Goal: Information Seeking & Learning: Understand process/instructions

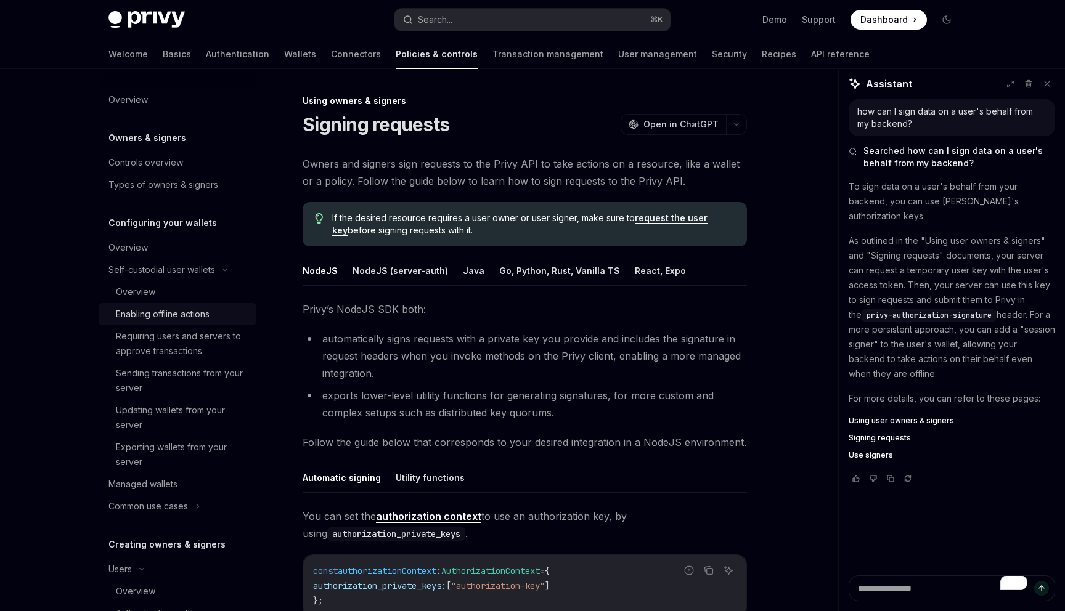
click at [159, 317] on div "Enabling offline actions" at bounding box center [163, 314] width 94 height 15
type textarea "*"
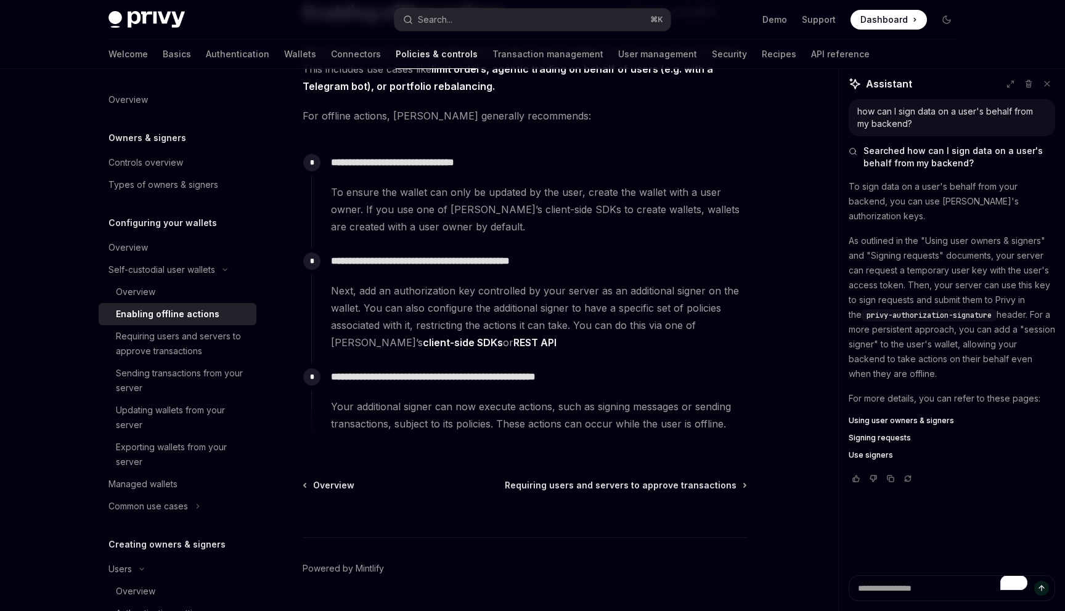
scroll to position [101, 0]
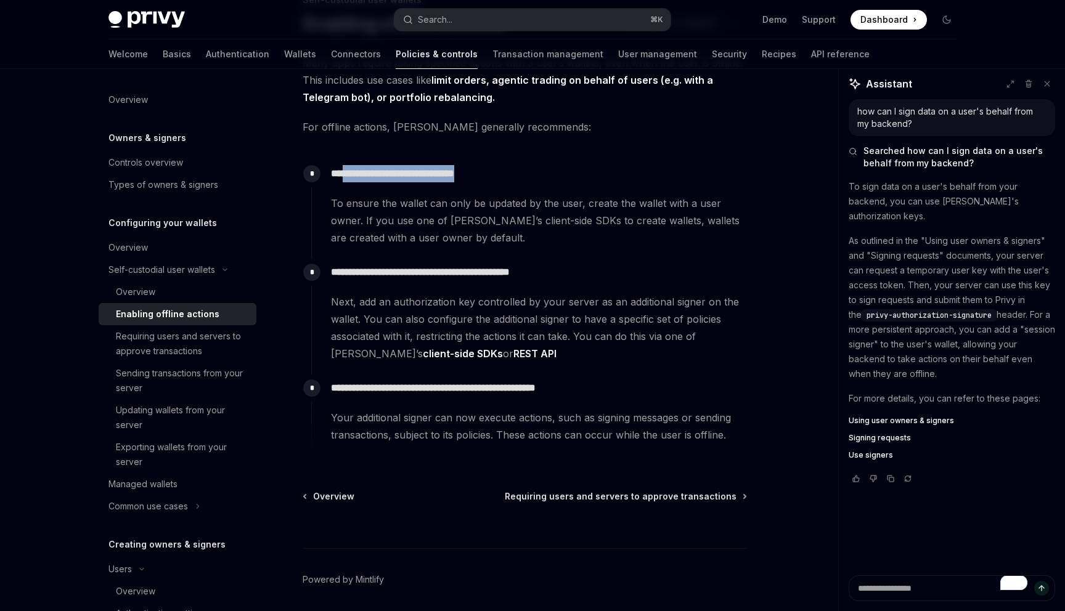
drag, startPoint x: 361, startPoint y: 176, endPoint x: 510, endPoint y: 179, distance: 148.6
click at [507, 177] on p "**********" at bounding box center [538, 173] width 415 height 17
click at [411, 210] on span "To ensure the wallet can only be updated by the user, create the wallet with a …" at bounding box center [538, 221] width 415 height 52
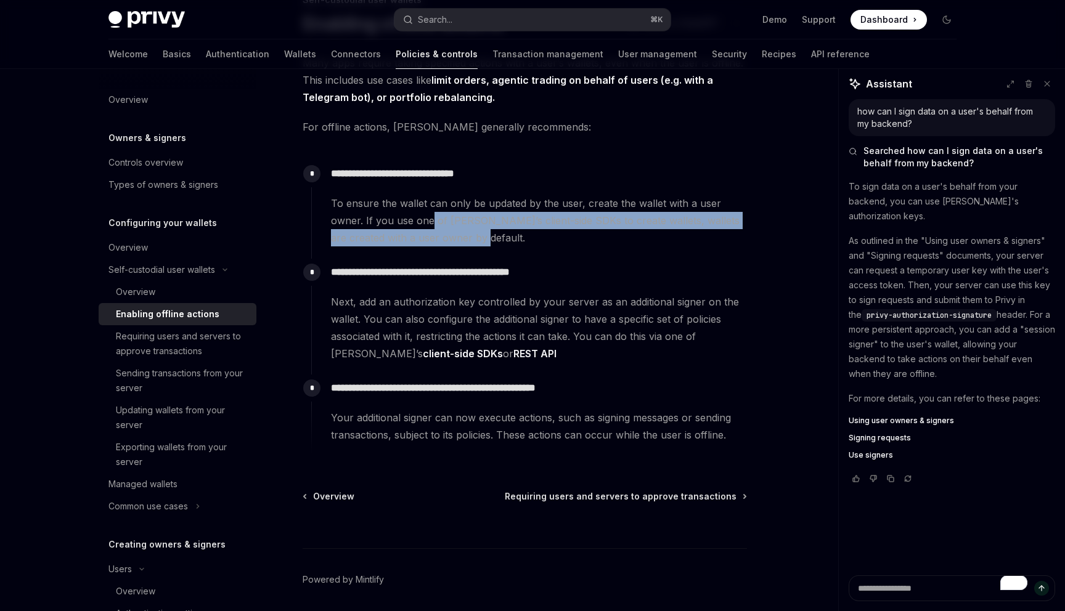
drag, startPoint x: 431, startPoint y: 216, endPoint x: 549, endPoint y: 243, distance: 121.3
click at [549, 243] on span "To ensure the wallet can only be updated by the user, create the wallet with a …" at bounding box center [538, 221] width 415 height 52
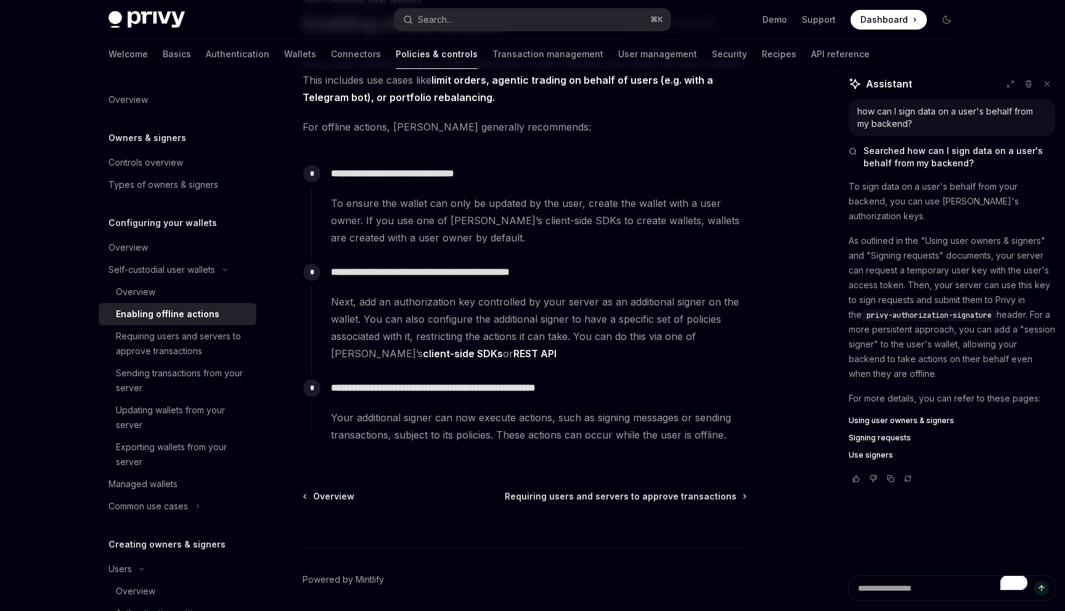
click at [481, 242] on span "To ensure the wallet can only be updated by the user, create the wallet with a …" at bounding box center [538, 221] width 415 height 52
click at [558, 225] on span "To ensure the wallet can only be updated by the user, create the wallet with a …" at bounding box center [538, 221] width 415 height 52
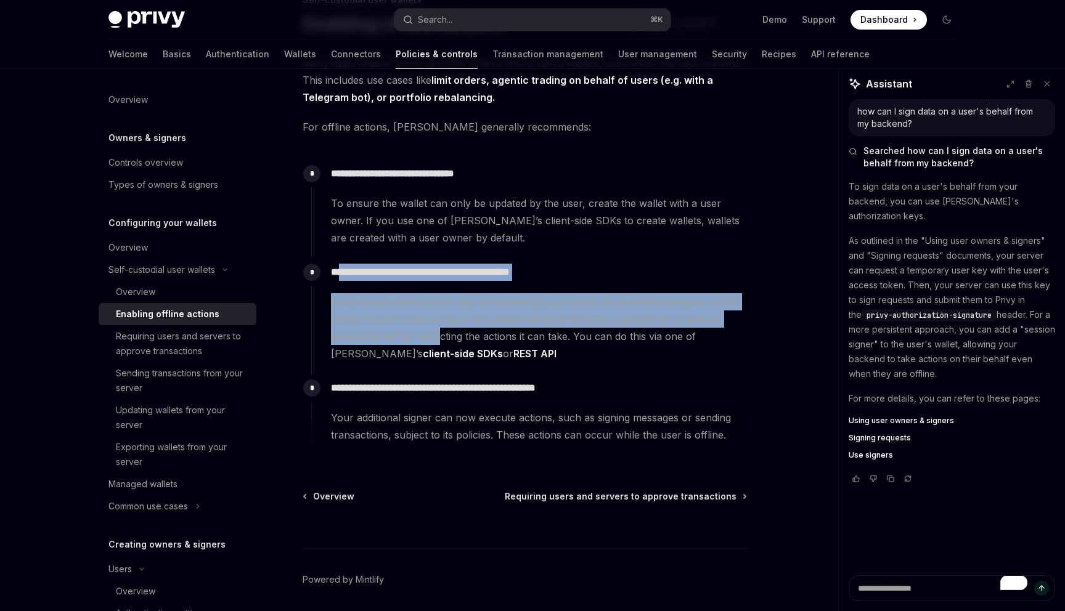
drag, startPoint x: 346, startPoint y: 274, endPoint x: 444, endPoint y: 344, distance: 120.7
click at [444, 345] on div "**********" at bounding box center [529, 311] width 436 height 104
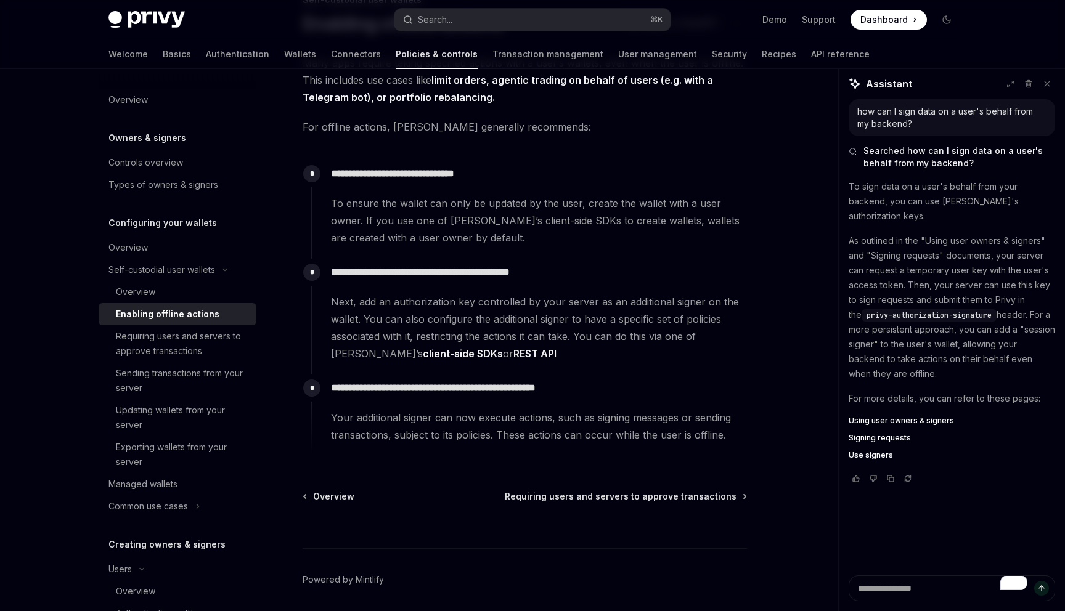
click at [469, 359] on span "Next, add an authorization key controlled by your server as an additional signe…" at bounding box center [538, 327] width 415 height 69
drag, startPoint x: 337, startPoint y: 304, endPoint x: 580, endPoint y: 309, distance: 242.9
click at [577, 308] on span "Next, add an authorization key controlled by your server as an additional signe…" at bounding box center [538, 327] width 415 height 69
click at [462, 325] on span "Next, add an authorization key controlled by your server as an additional signe…" at bounding box center [538, 327] width 415 height 69
click at [351, 390] on p "**********" at bounding box center [538, 388] width 415 height 17
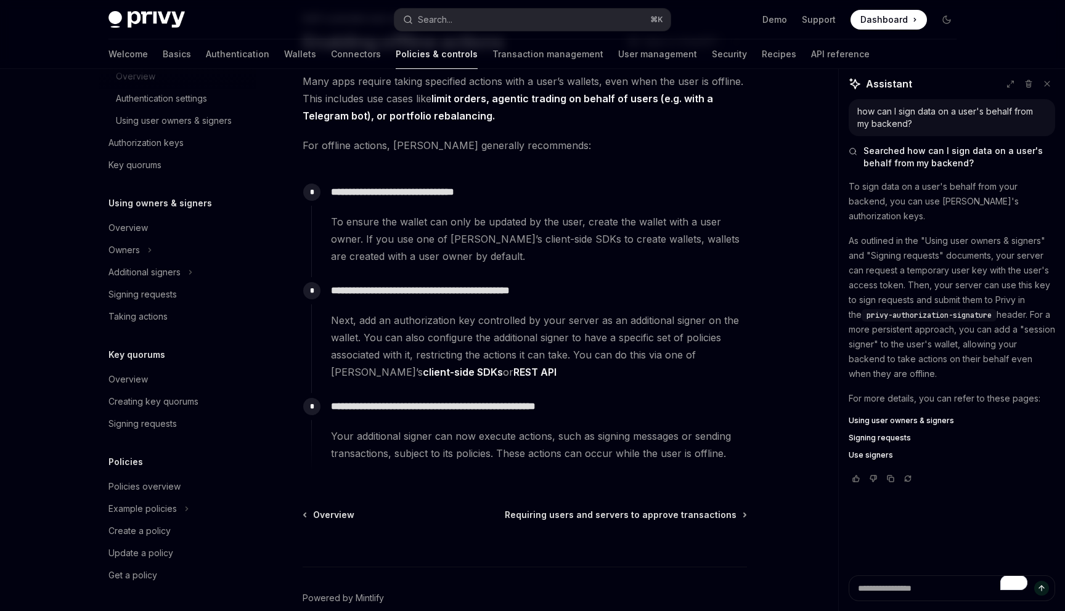
scroll to position [82, 0]
